Goal: Task Accomplishment & Management: Manage account settings

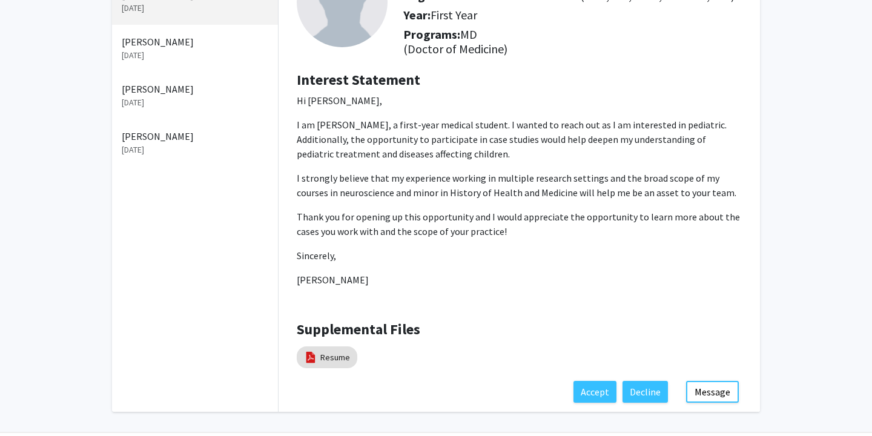
scroll to position [131, 0]
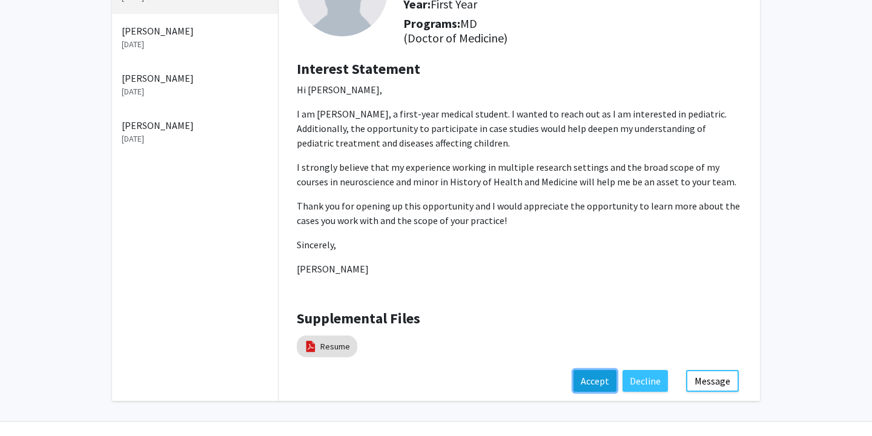
click at [598, 377] on button "Accept" at bounding box center [594, 381] width 43 height 22
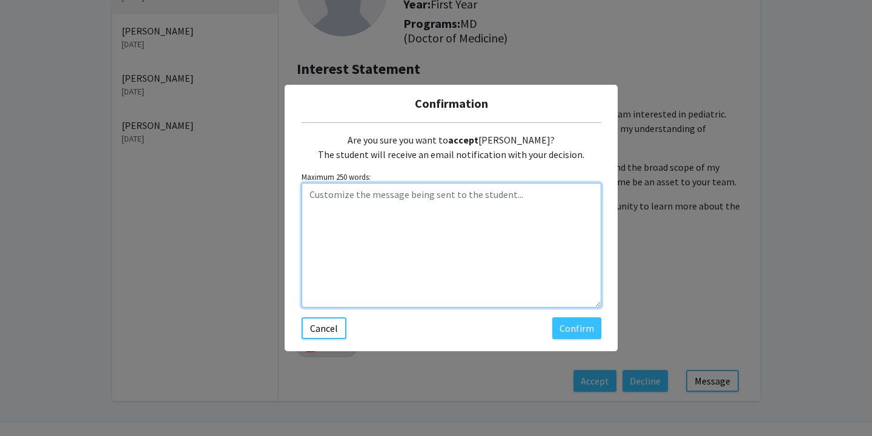
click at [414, 240] on textarea "Customize the message being sent to the student..." at bounding box center [452, 245] width 300 height 125
drag, startPoint x: 360, startPoint y: 210, endPoint x: 308, endPoint y: 210, distance: 52.1
click at [308, 210] on textarea "Good morning! Unfortunately, I do not have any case reports currently" at bounding box center [452, 245] width 300 height 125
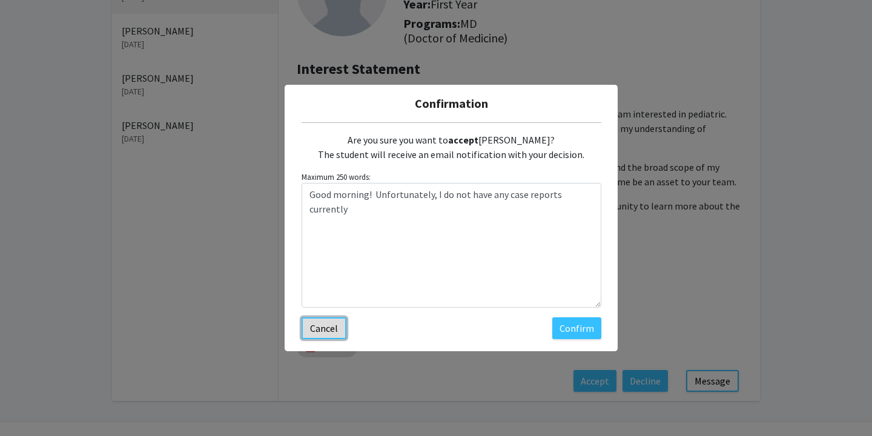
click at [330, 331] on button "Cancel" at bounding box center [324, 328] width 45 height 22
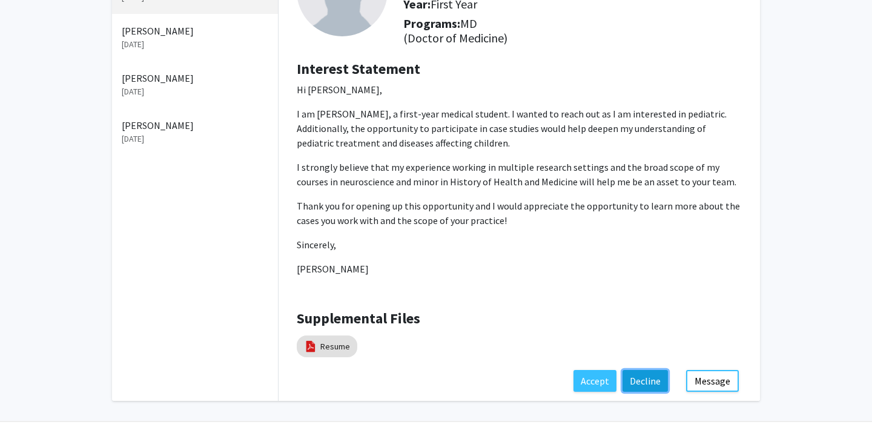
click at [647, 378] on button "Decline" at bounding box center [644, 381] width 45 height 22
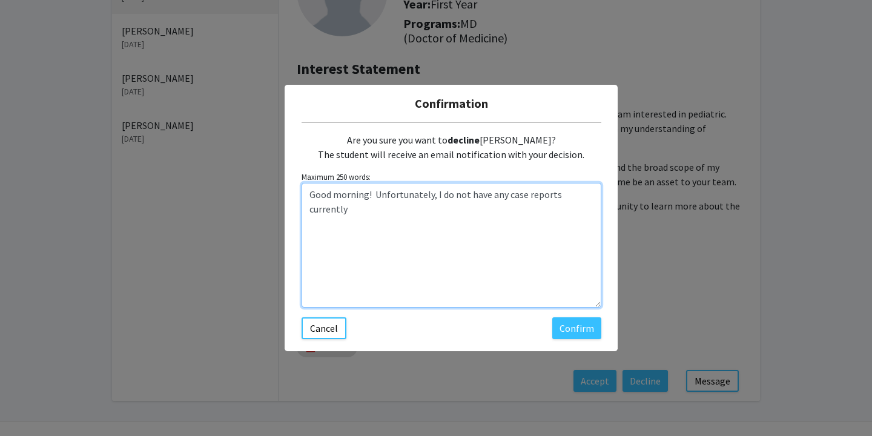
click at [429, 237] on textarea "Good morning! Unfortunately, I do not have any case reports currently" at bounding box center [452, 245] width 300 height 125
click at [432, 237] on textarea "Good morning! Unfortunately, I do not have any case reports currently" at bounding box center [452, 245] width 300 height 125
click at [378, 193] on textarea "Good morning! Unfortunately, I do not have any case reports currently available…" at bounding box center [452, 245] width 300 height 125
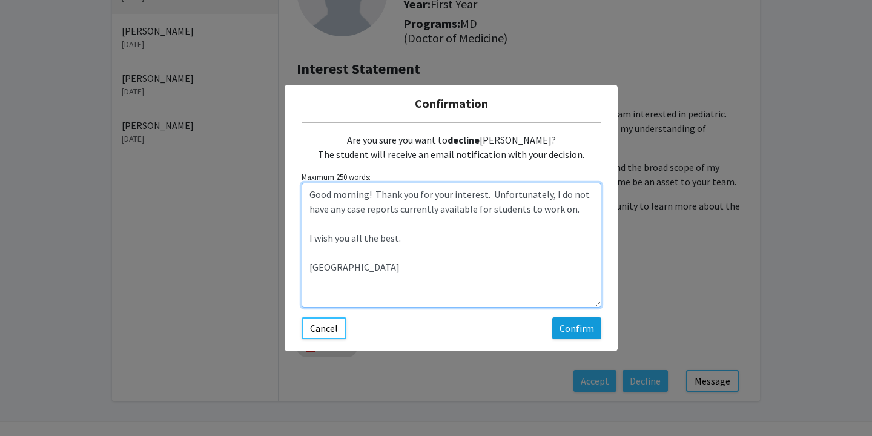
type textarea "Good morning! Thank you for your interest. Unfortunately, I do not have any cas…"
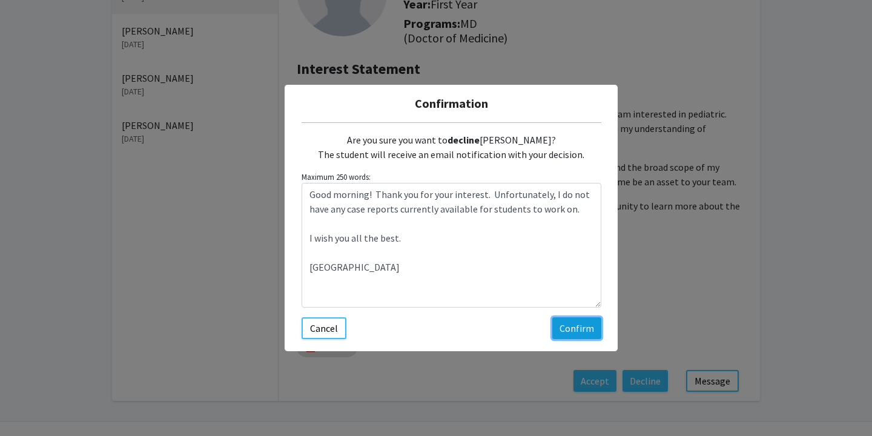
click at [570, 326] on button "Confirm" at bounding box center [576, 328] width 49 height 22
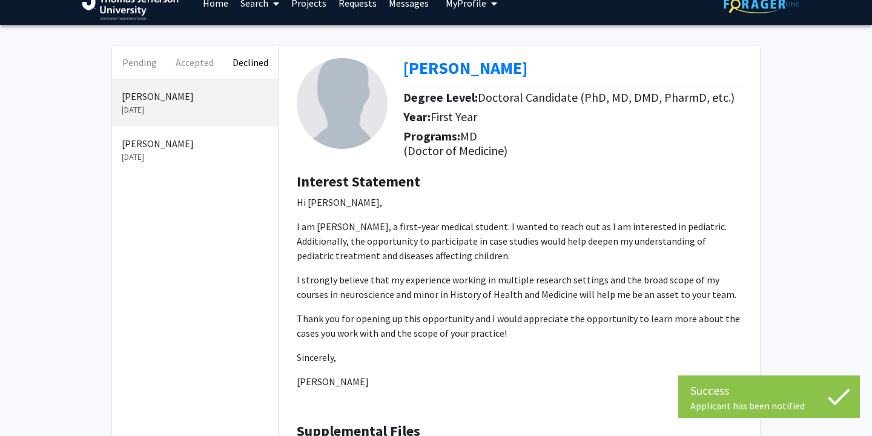
scroll to position [18, 0]
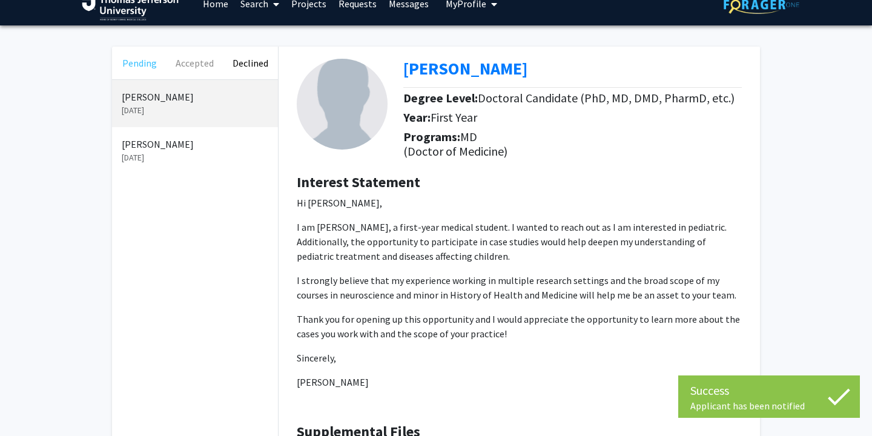
click at [139, 62] on button "Pending" at bounding box center [139, 63] width 55 height 33
